Goal: Task Accomplishment & Management: Use online tool/utility

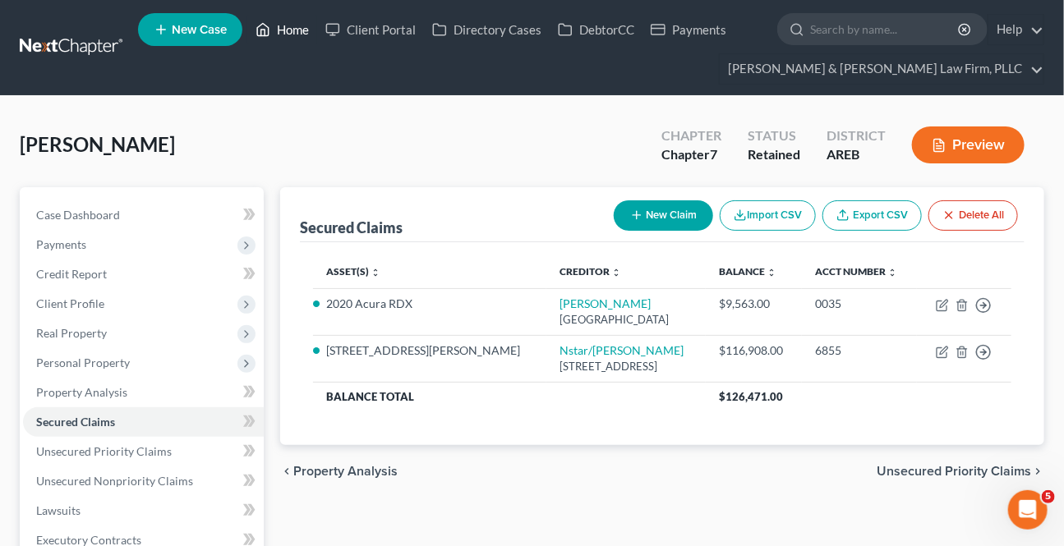
drag, startPoint x: 283, startPoint y: 32, endPoint x: 396, endPoint y: 90, distance: 127.1
click at [283, 33] on link "Home" at bounding box center [282, 30] width 70 height 30
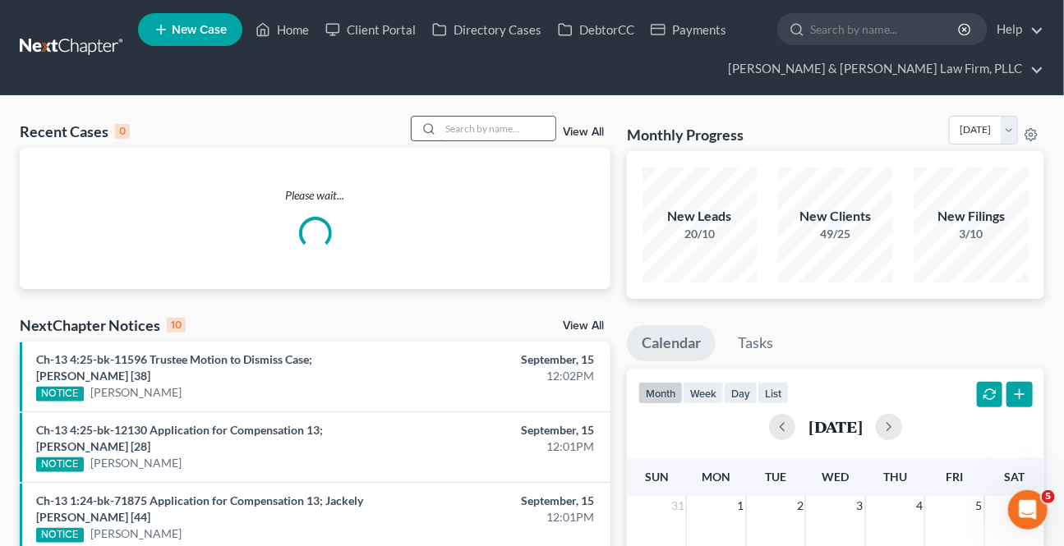
click at [452, 123] on input "search" at bounding box center [497, 129] width 115 height 24
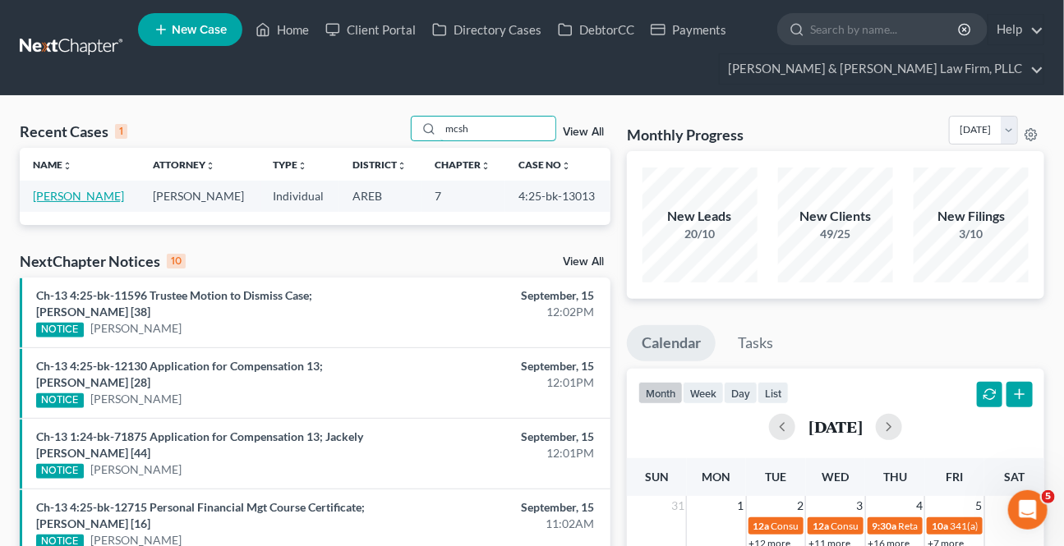
type input "mcsh"
click at [53, 191] on link "[PERSON_NAME]" at bounding box center [78, 196] width 91 height 14
select select "0"
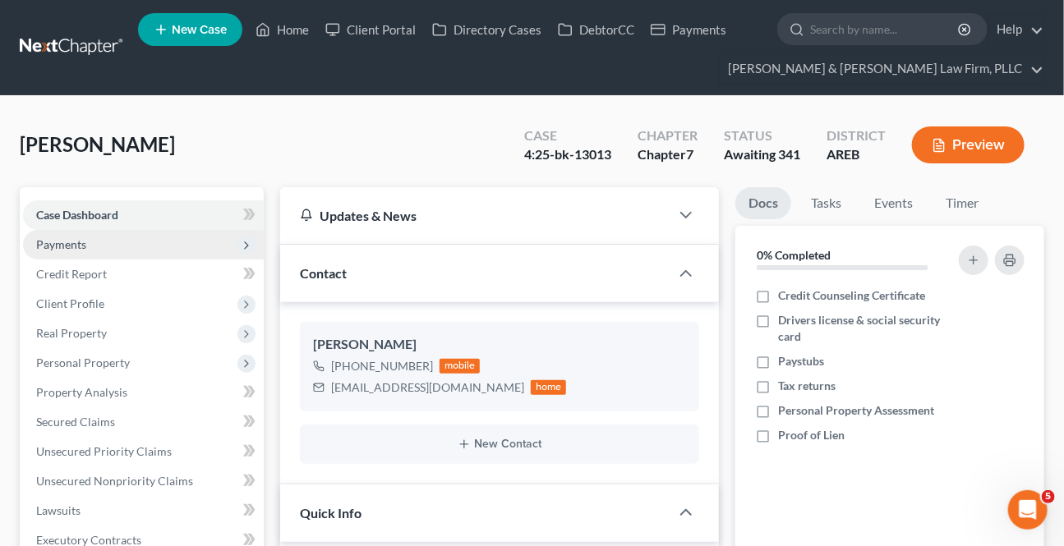
click at [76, 252] on span "Payments" at bounding box center [143, 245] width 241 height 30
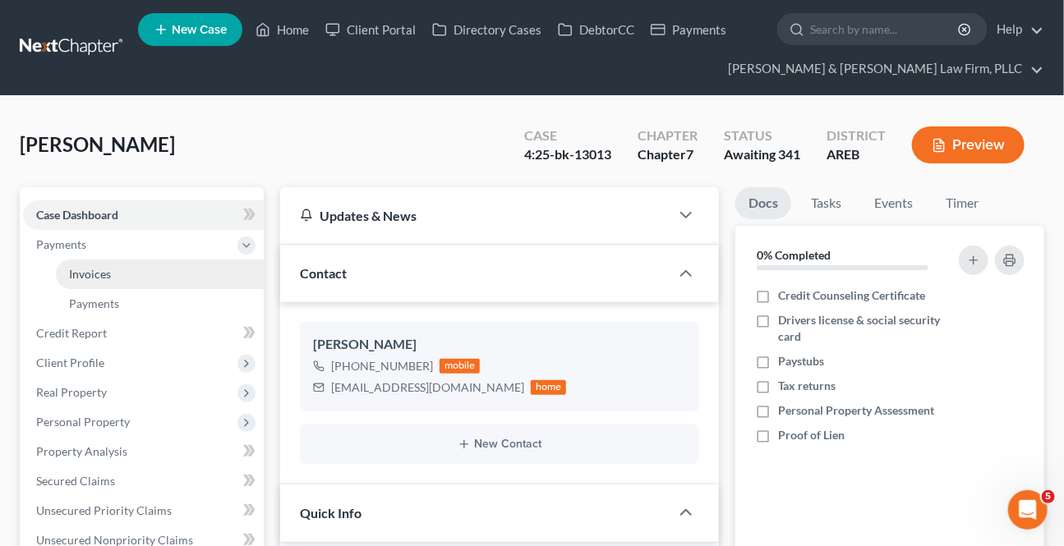
click at [94, 263] on link "Invoices" at bounding box center [160, 275] width 208 height 30
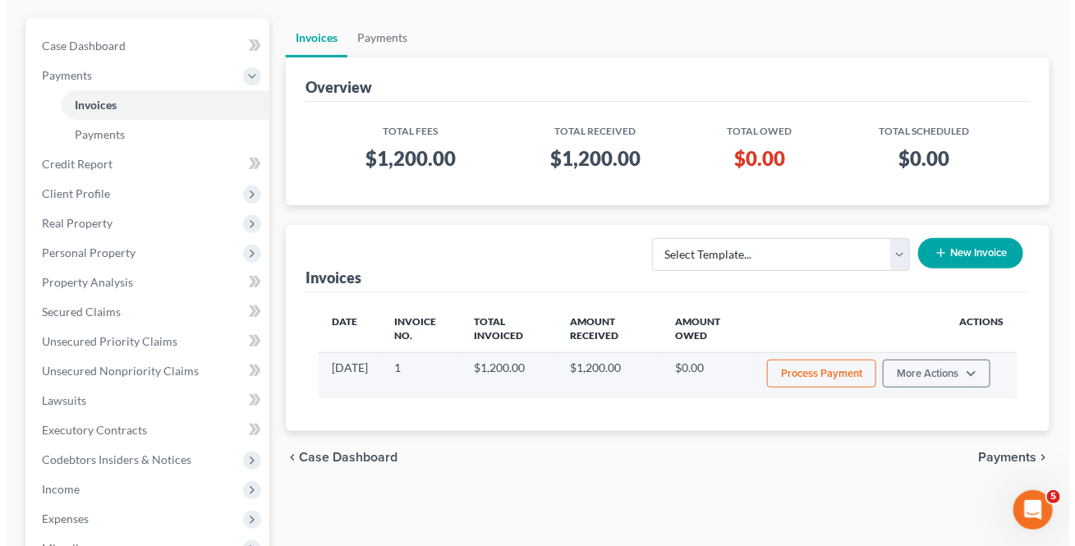
scroll to position [223, 0]
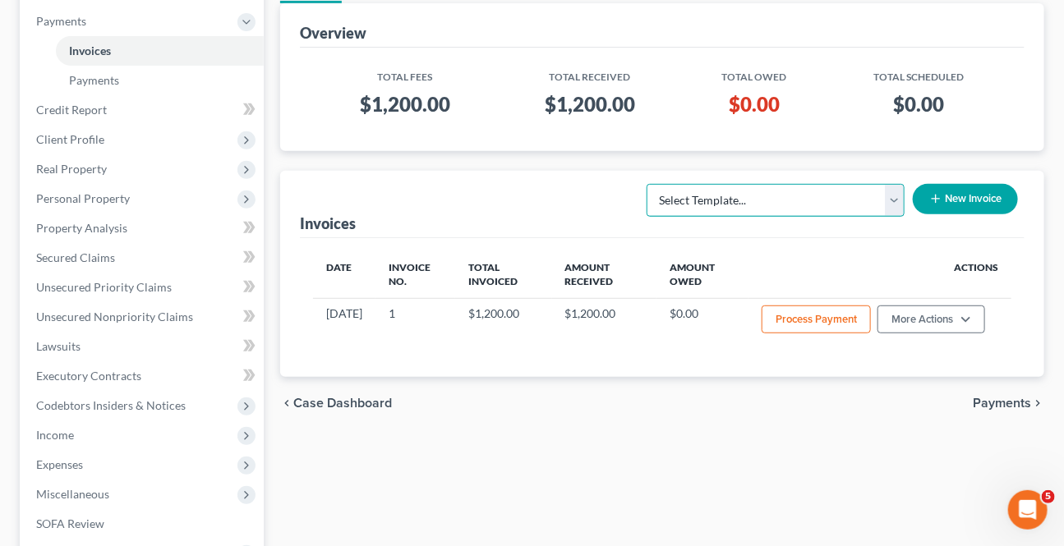
click at [894, 204] on select "Select Template... Chapter 13 Bankruptcy - Individual Chapter 13 Bankruptcy - J…" at bounding box center [775, 200] width 258 height 33
select select "2"
click at [648, 184] on select "Select Template... Chapter 13 Bankruptcy - Individual Chapter 13 Bankruptcy - J…" at bounding box center [775, 200] width 258 height 33
click at [952, 190] on button "New Invoice" at bounding box center [965, 199] width 105 height 30
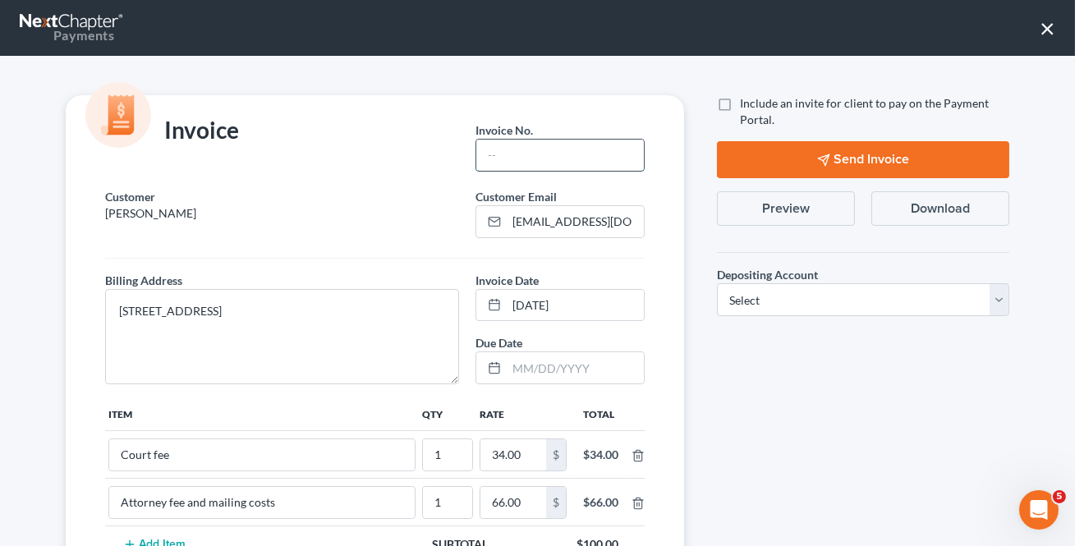
click at [529, 149] on input "text" at bounding box center [560, 155] width 168 height 31
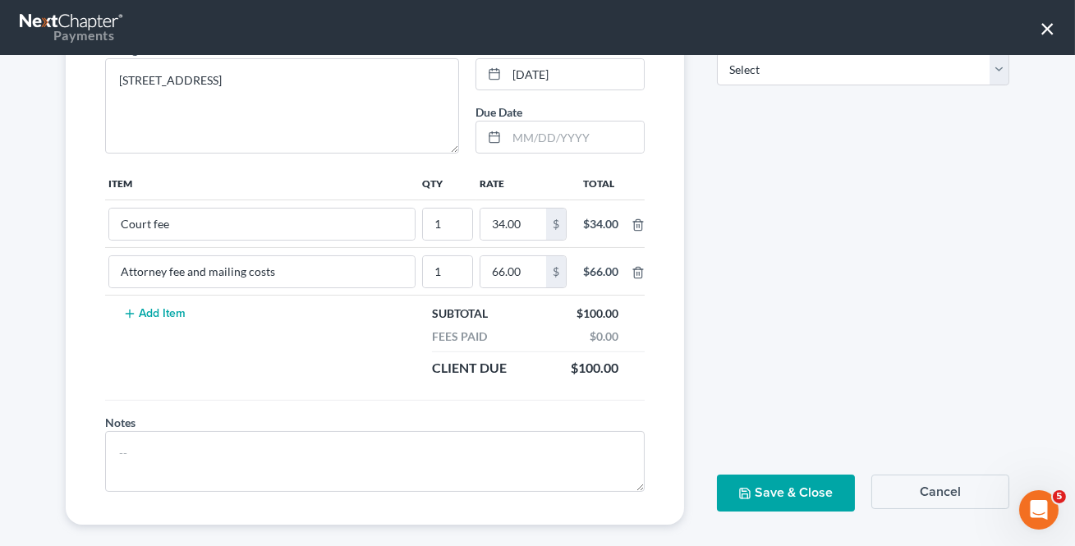
scroll to position [247, 0]
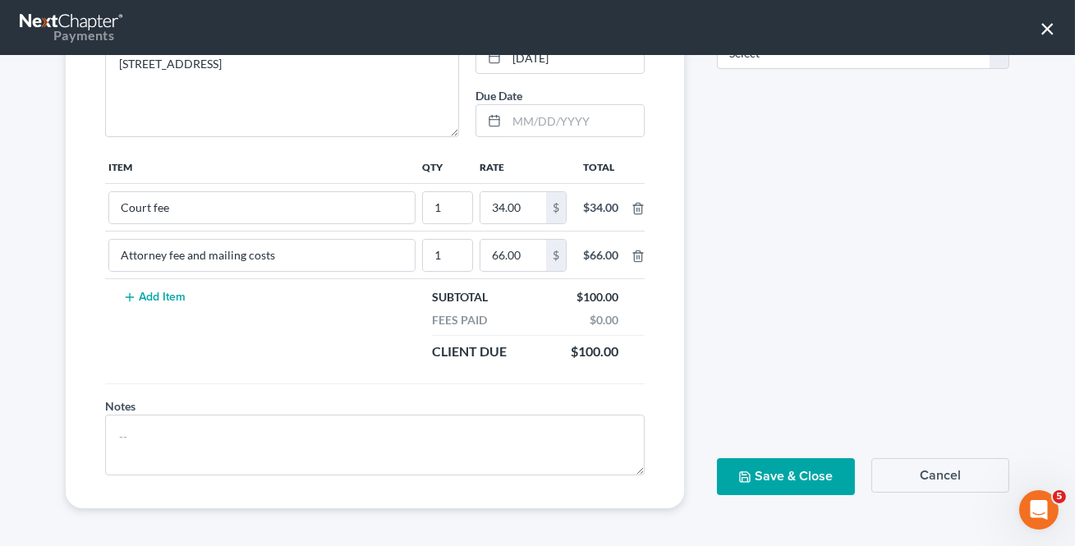
type input "2"
click at [920, 471] on button "Cancel" at bounding box center [940, 475] width 138 height 34
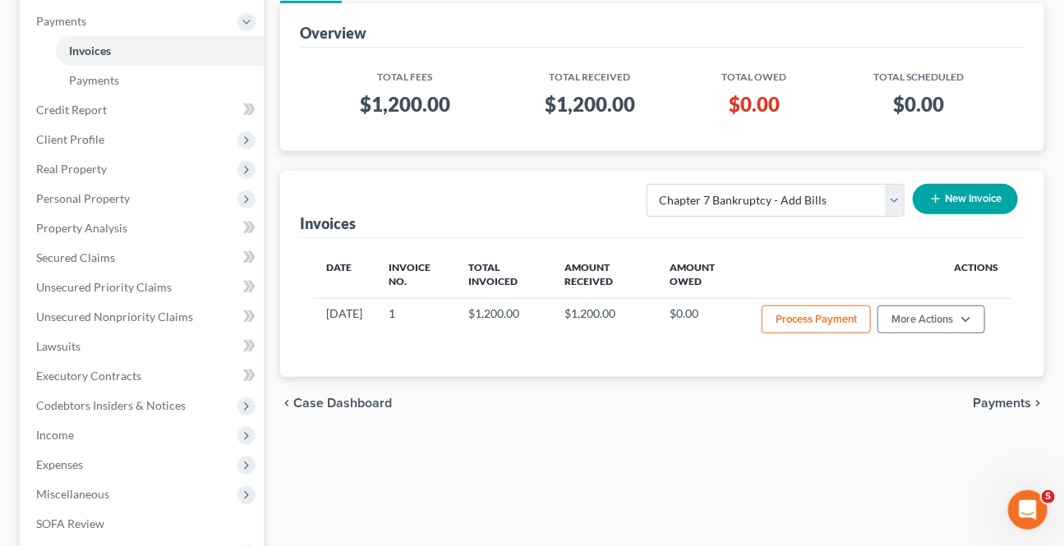
click at [977, 191] on button "New Invoice" at bounding box center [965, 199] width 105 height 30
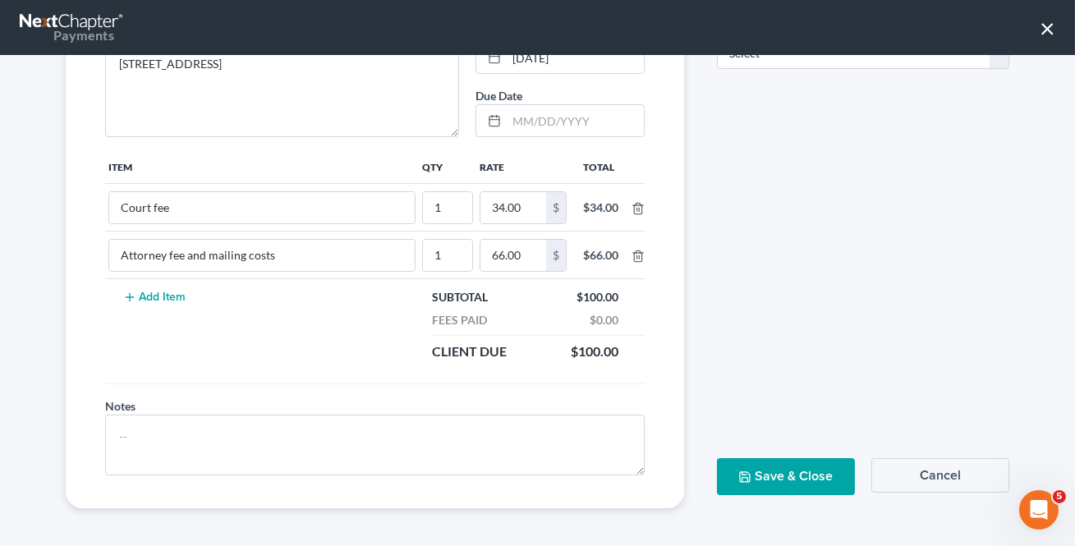
drag, startPoint x: 894, startPoint y: 473, endPoint x: 891, endPoint y: 464, distance: 9.4
click at [894, 473] on button "Cancel" at bounding box center [940, 475] width 138 height 34
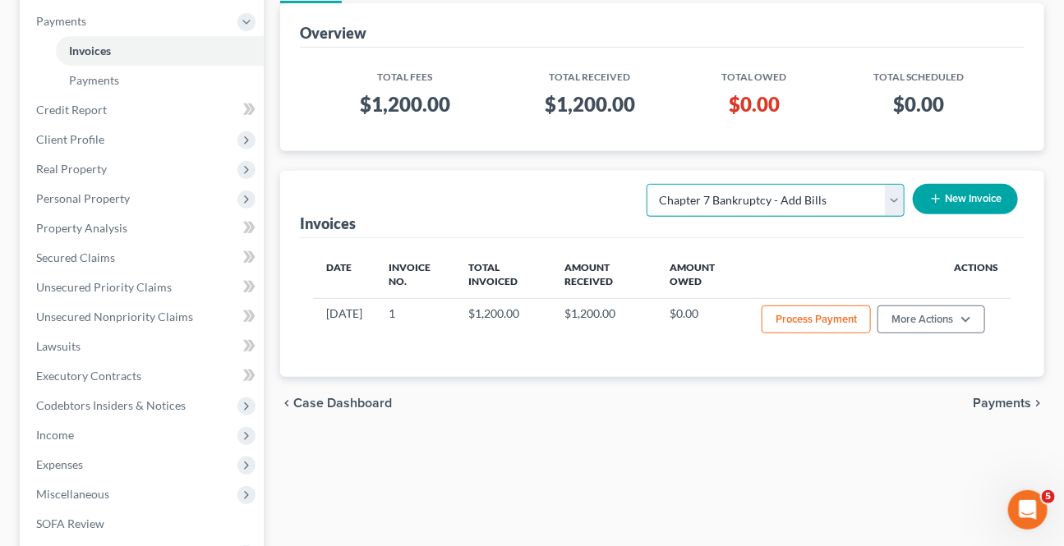
click at [885, 194] on select "Select Template... Chapter 13 Bankruptcy - Individual Chapter 13 Bankruptcy - J…" at bounding box center [775, 200] width 258 height 33
select select
click at [648, 184] on select "Select Template... Chapter 13 Bankruptcy - Individual Chapter 13 Bankruptcy - J…" at bounding box center [775, 200] width 258 height 33
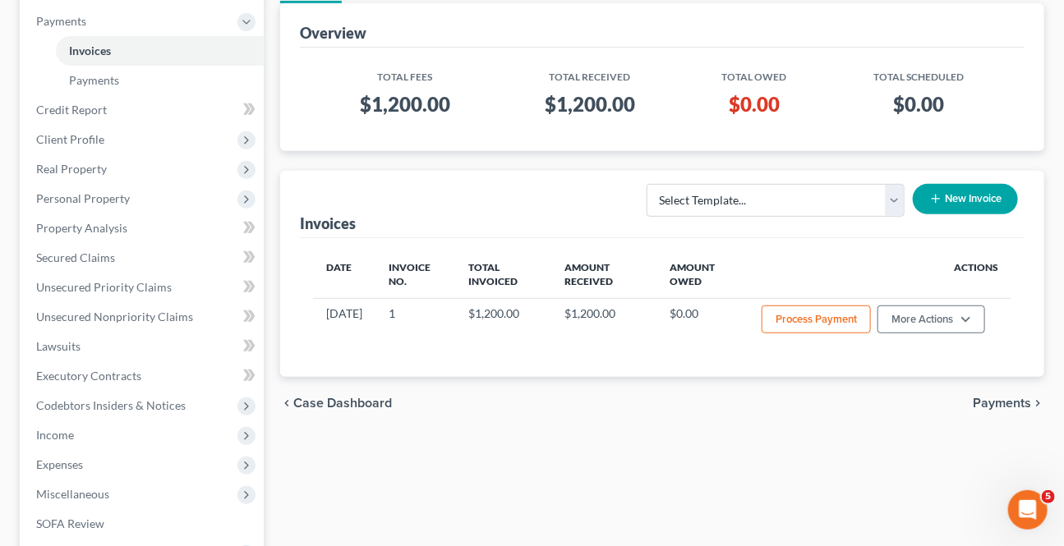
click at [981, 184] on button "New Invoice" at bounding box center [965, 199] width 105 height 30
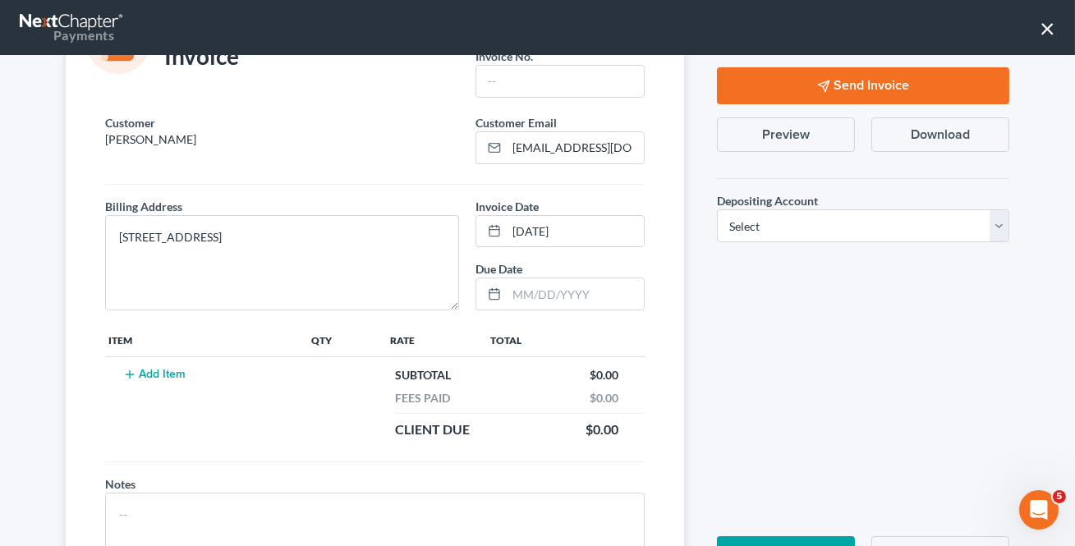
scroll to position [0, 0]
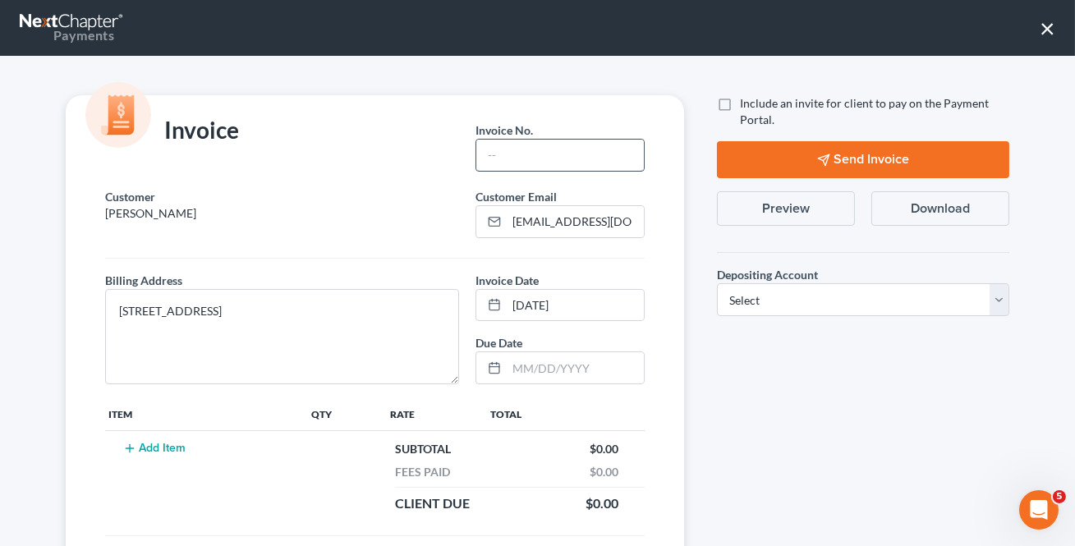
click at [545, 161] on input "text" at bounding box center [560, 155] width 168 height 31
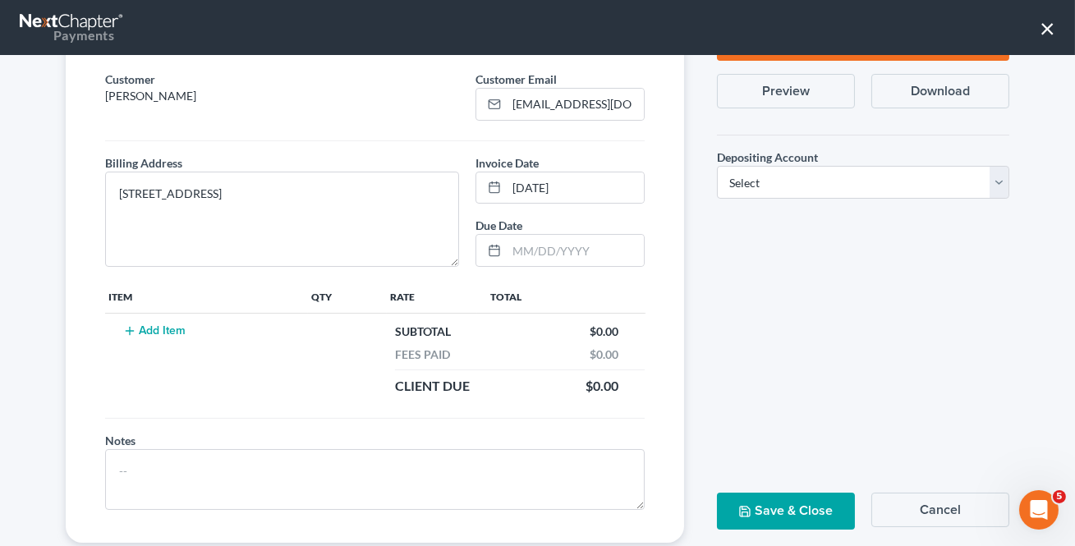
scroll to position [149, 0]
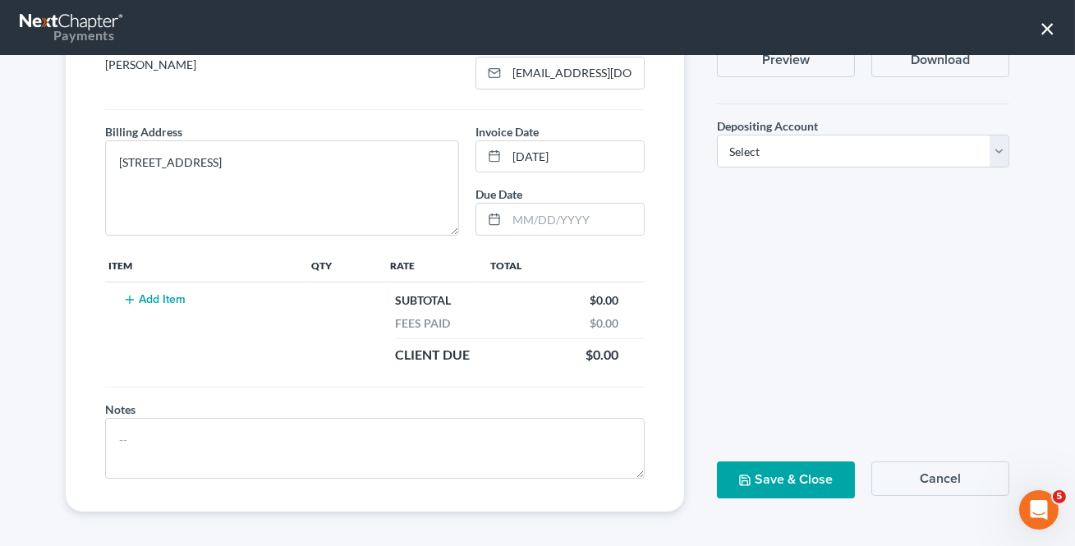
type input "2"
click at [174, 295] on button "Add Item" at bounding box center [154, 299] width 72 height 13
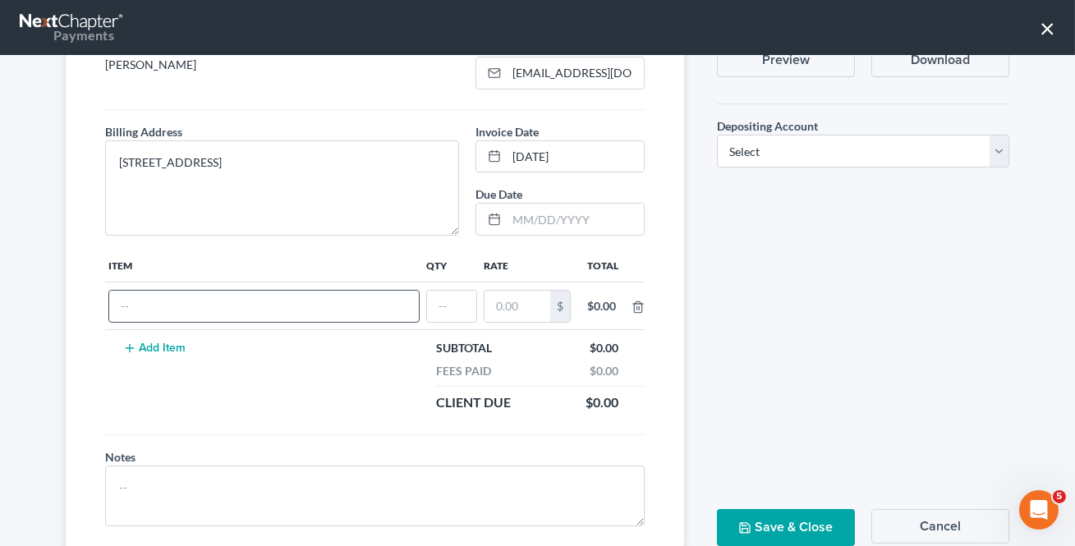
click at [175, 292] on input "text" at bounding box center [264, 306] width 310 height 31
click at [173, 295] on input "Ameb" at bounding box center [264, 306] width 310 height 31
type input "Amendment Fee"
type input "1"
type input "81"
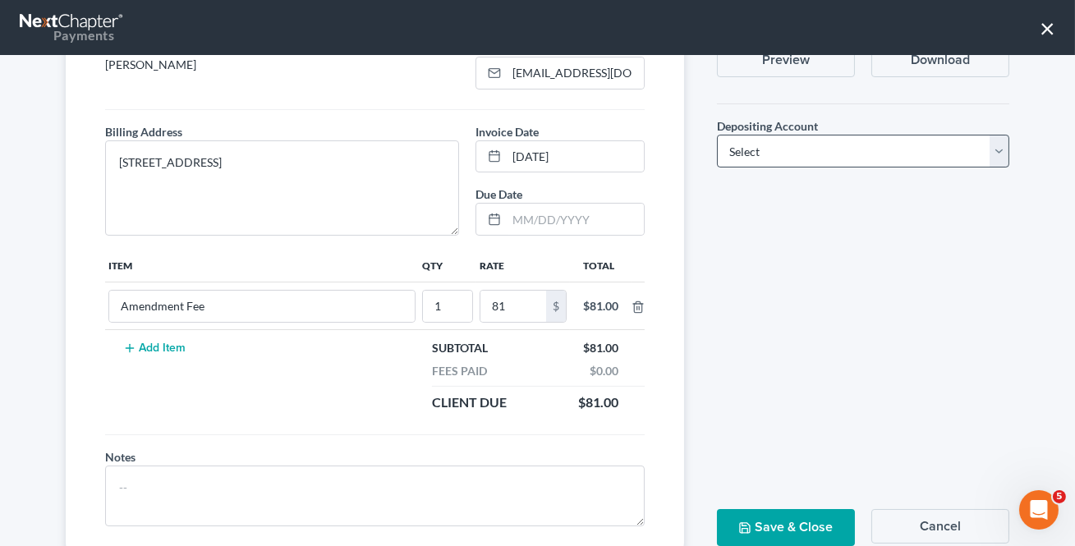
drag, startPoint x: 950, startPoint y: 251, endPoint x: 824, endPoint y: 135, distance: 171.5
click at [945, 244] on div "Include an invite for client to pay on the Payment Portal. Send Invoice Preview…" at bounding box center [863, 253] width 325 height 613
drag, startPoint x: 823, startPoint y: 128, endPoint x: 814, endPoint y: 140, distance: 14.6
click at [823, 129] on div "Depositing Account * Select Operation Trust" at bounding box center [863, 142] width 292 height 50
click at [802, 149] on select "Select Operation Trust" at bounding box center [863, 151] width 292 height 33
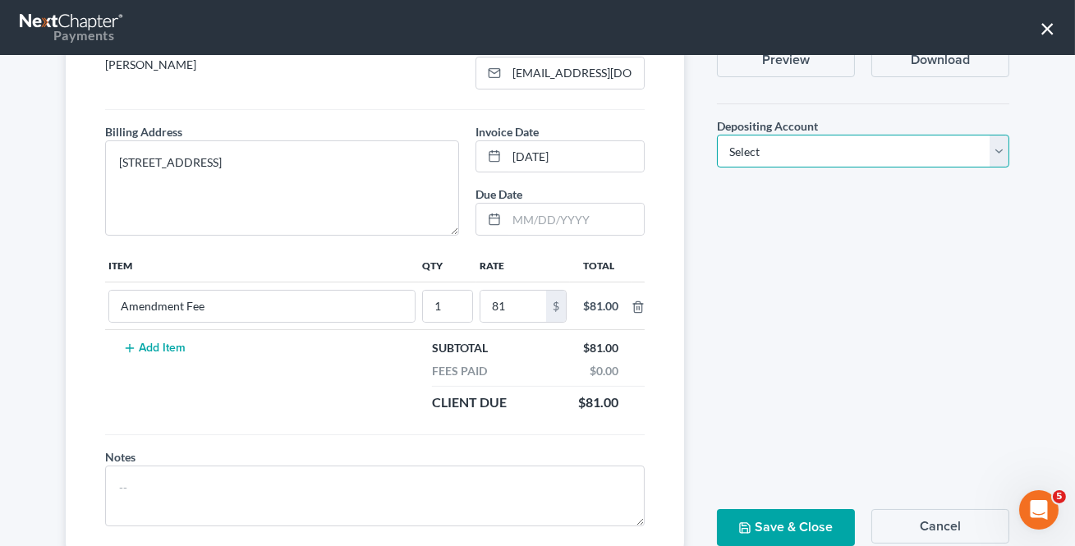
select select "1"
click at [717, 135] on select "Select Operation Trust" at bounding box center [863, 151] width 292 height 33
click at [808, 380] on div "Include an invite for client to pay on the Payment Portal. Send Invoice Preview…" at bounding box center [863, 253] width 325 height 613
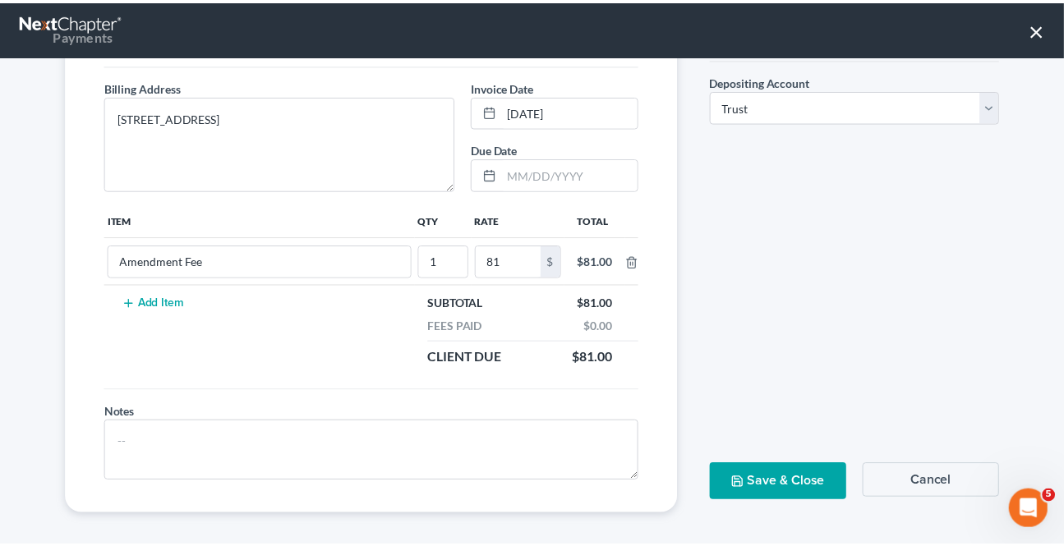
scroll to position [200, 0]
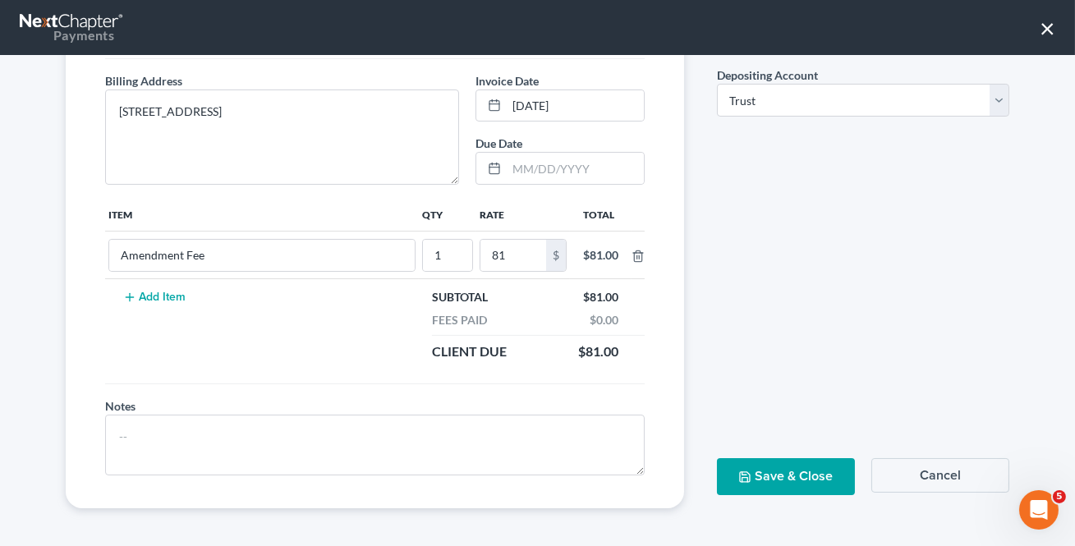
click at [746, 478] on button "Save & Close" at bounding box center [786, 476] width 138 height 37
